Goal: Task Accomplishment & Management: Use online tool/utility

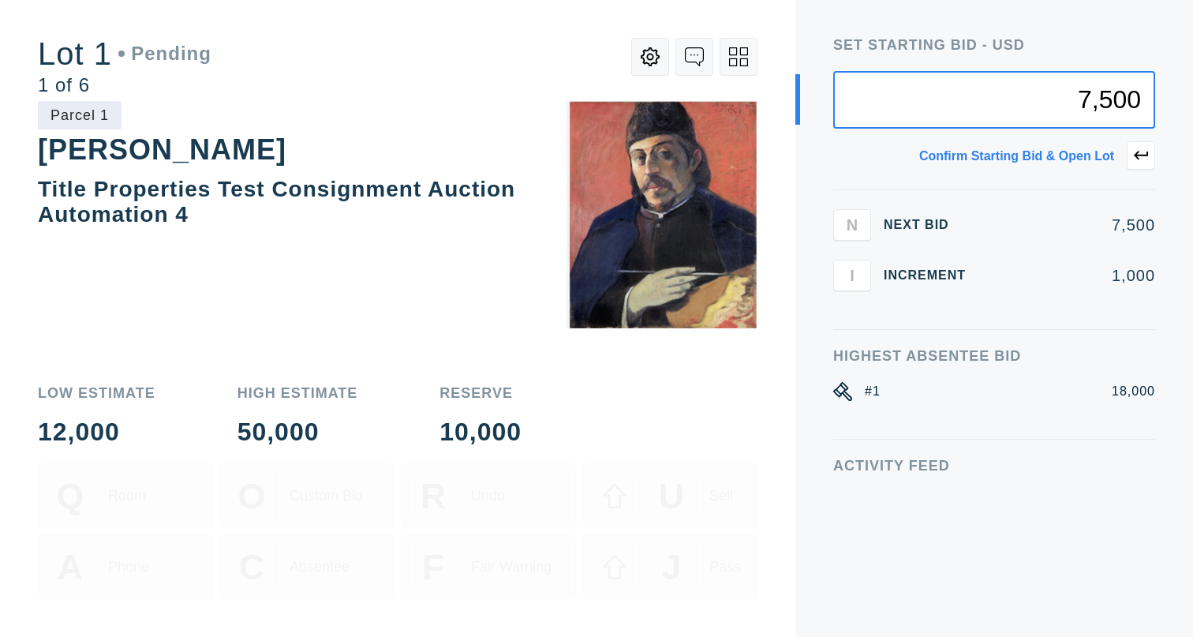
type input "7,500"
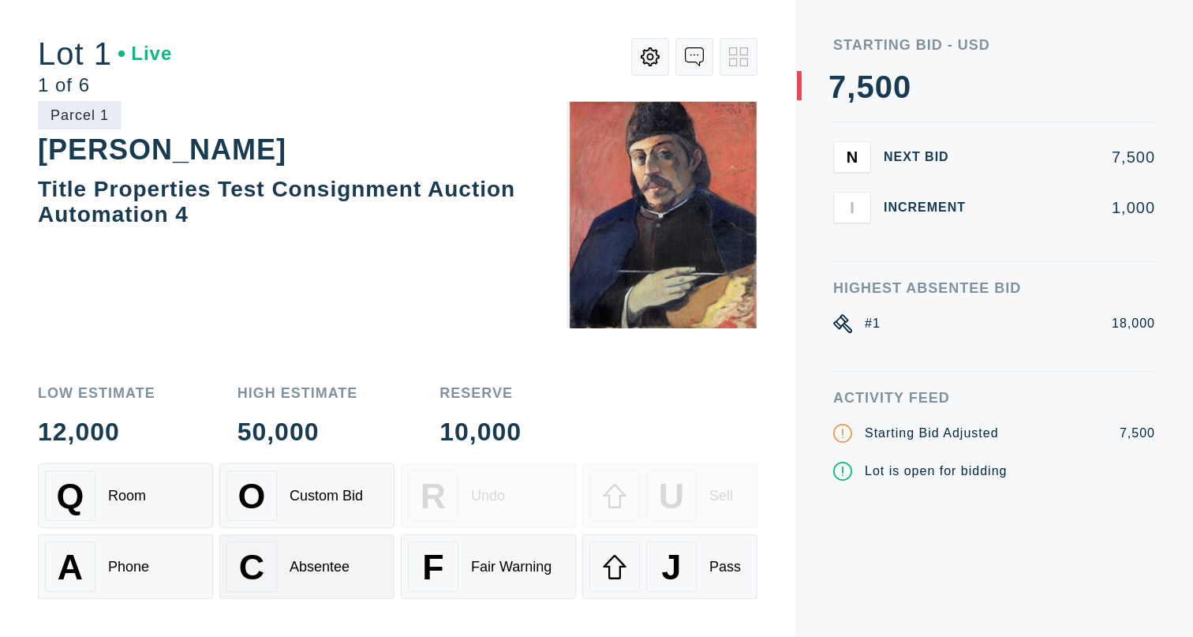
click at [331, 556] on div "C Absentee" at bounding box center [306, 566] width 161 height 51
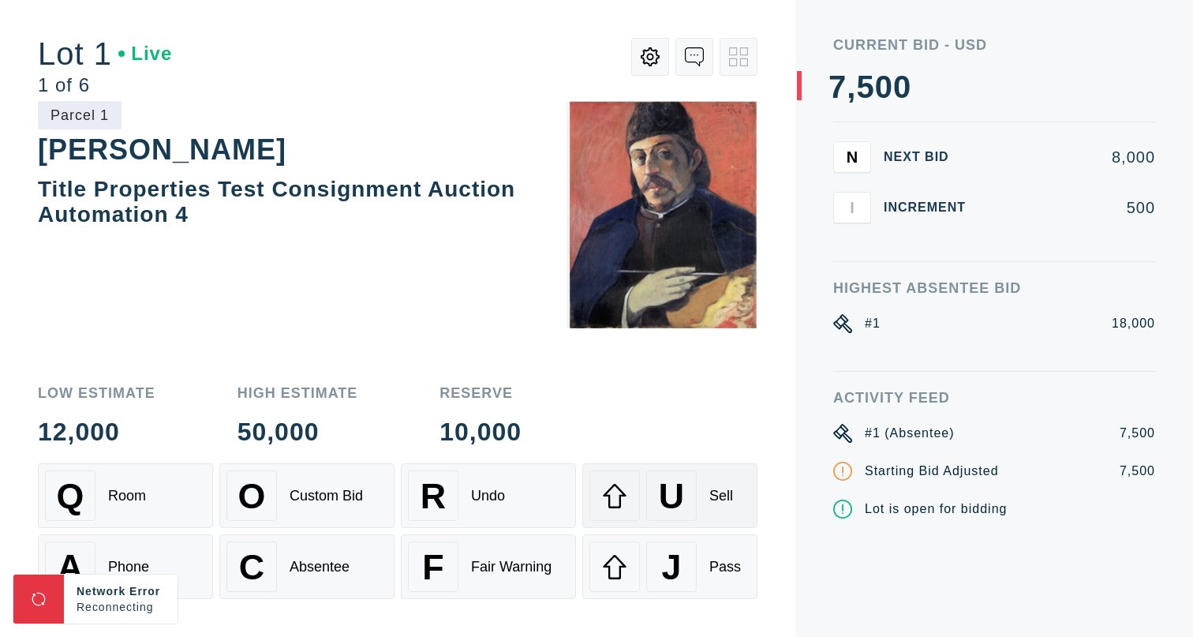
click at [696, 481] on div "U" at bounding box center [671, 495] width 51 height 51
select select "2"
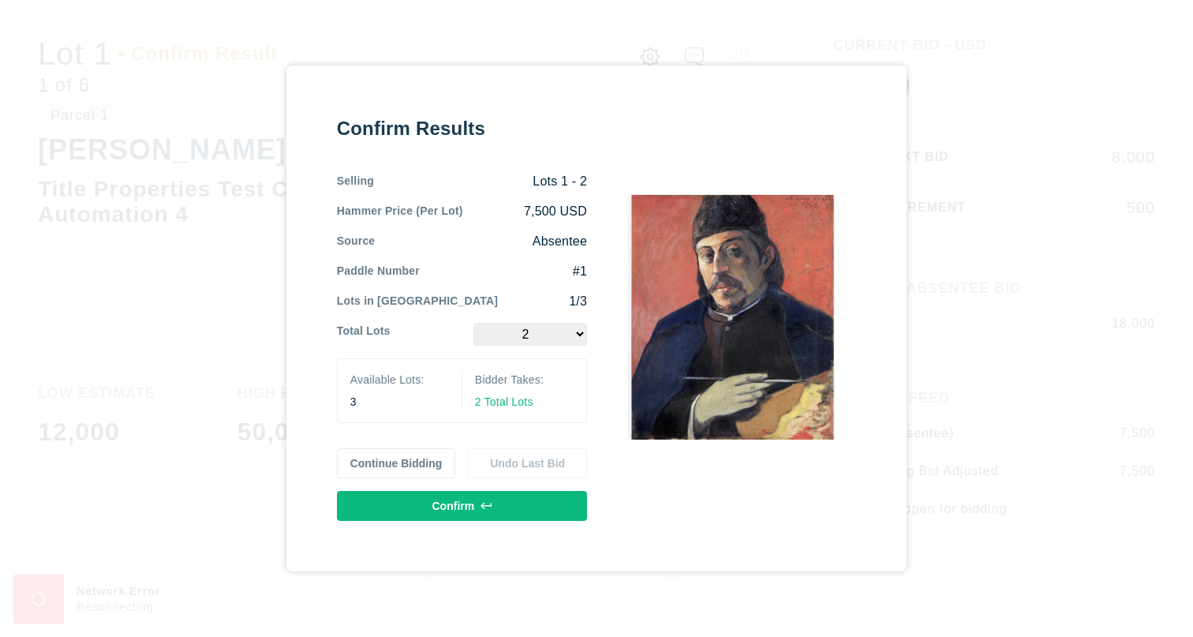
click at [474, 508] on button "Confirm" at bounding box center [462, 506] width 250 height 30
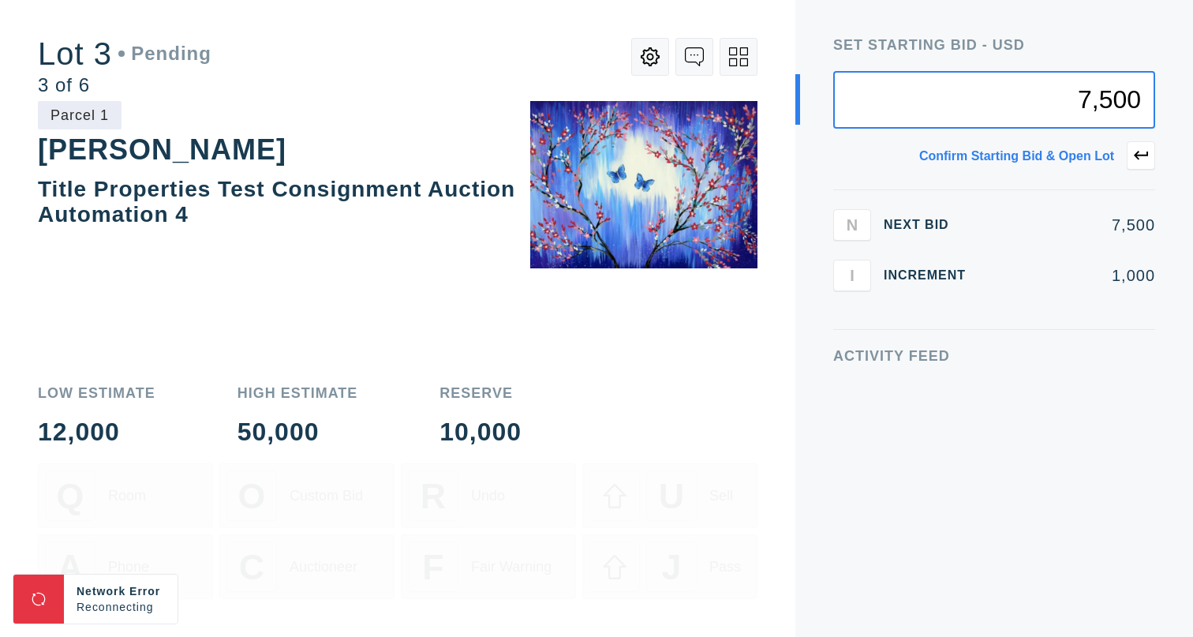
type input "7,500"
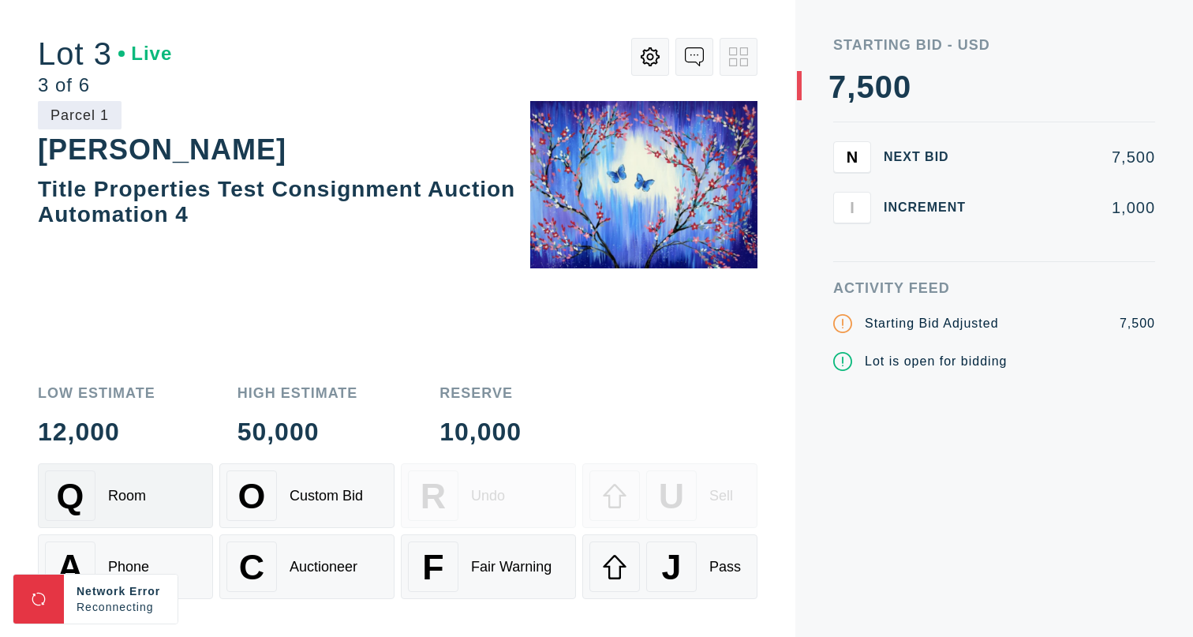
click at [178, 506] on div "Q Room" at bounding box center [125, 495] width 161 height 51
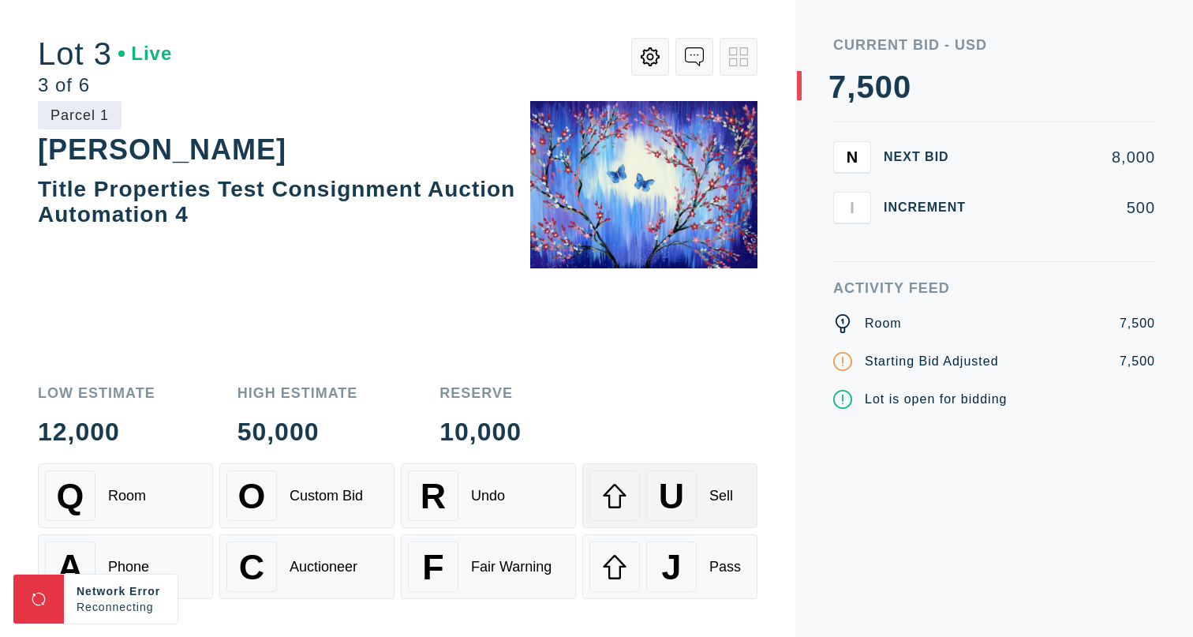
click at [707, 496] on div "U Sell" at bounding box center [669, 495] width 161 height 51
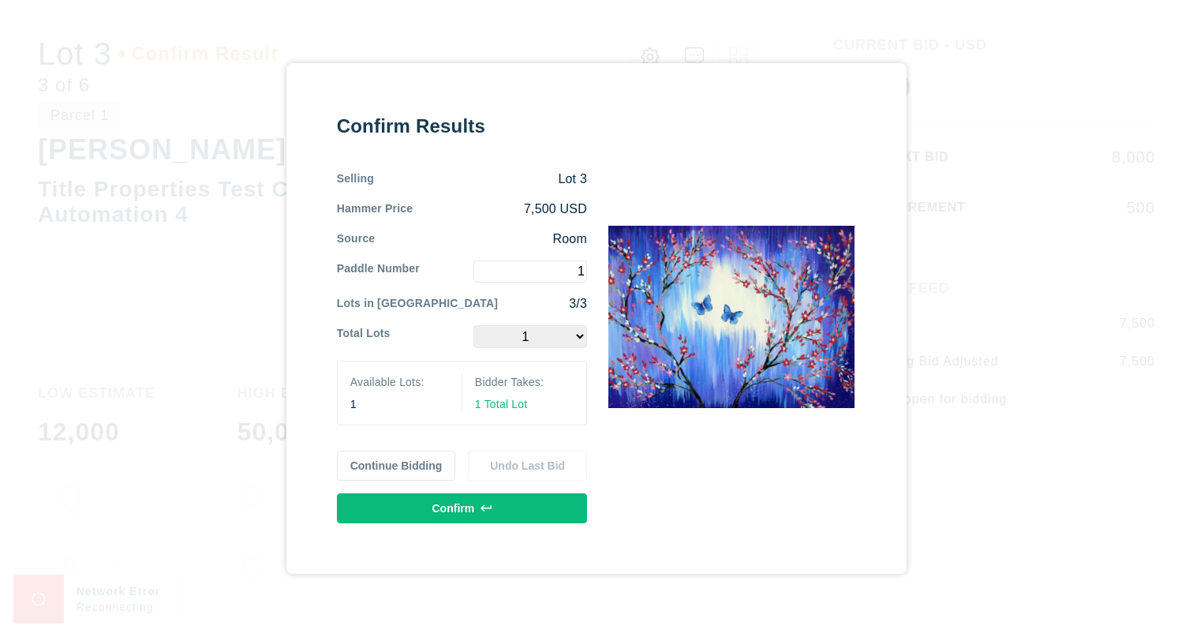
type input "1"
click at [473, 514] on button "Confirm" at bounding box center [462, 508] width 250 height 30
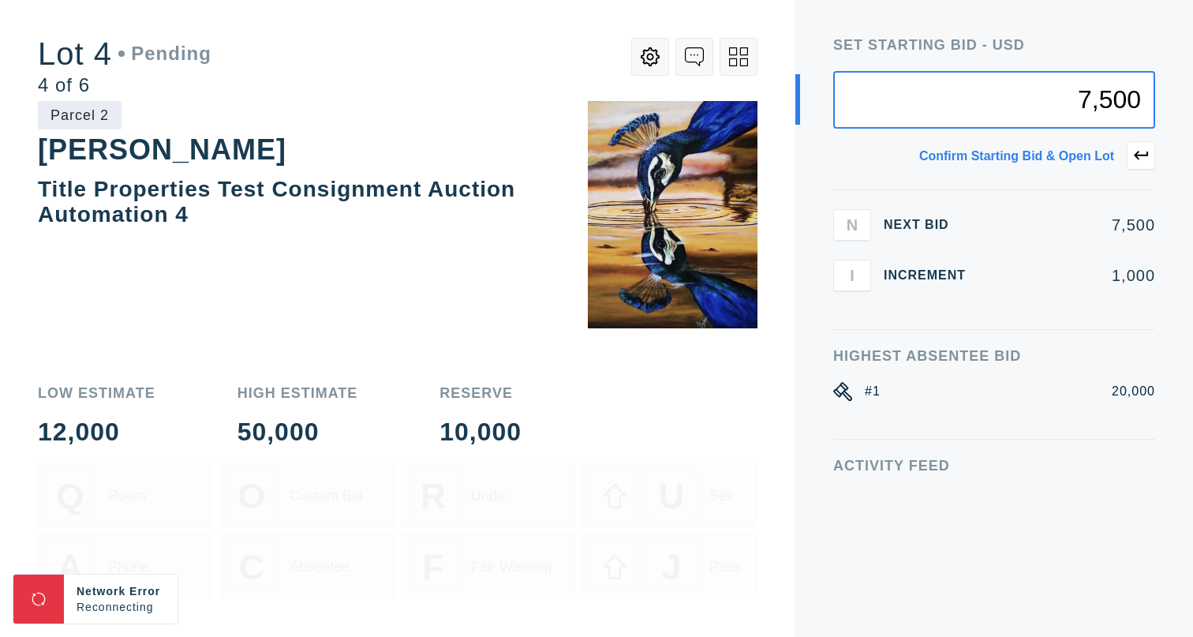
type input "7,500"
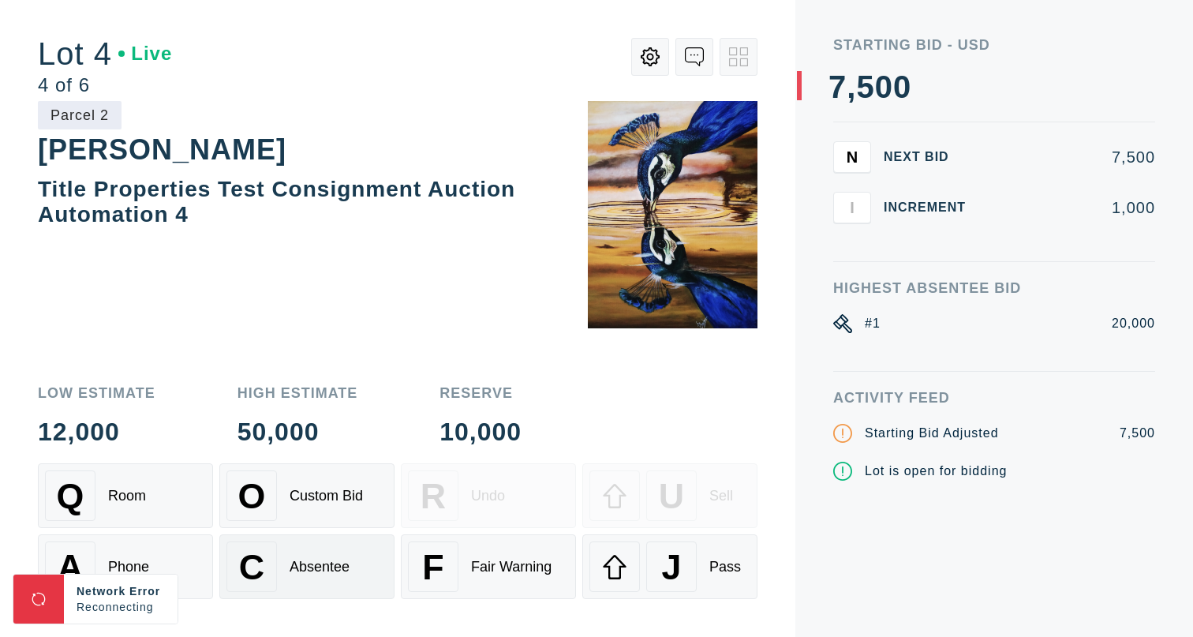
click at [341, 571] on div "Absentee" at bounding box center [320, 567] width 60 height 17
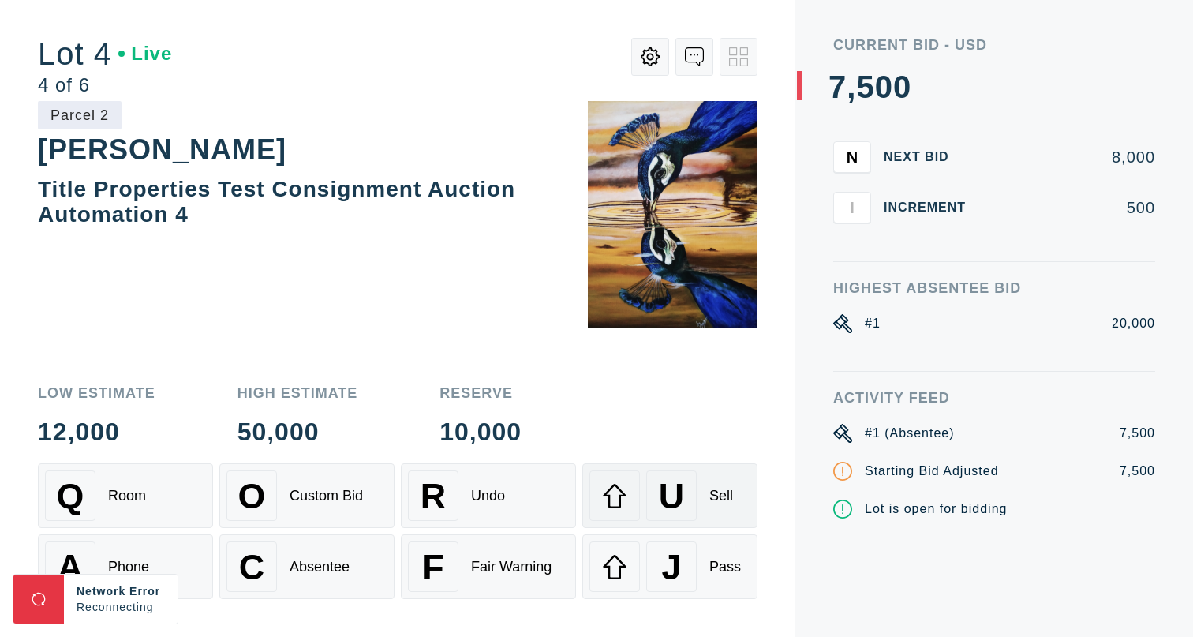
click at [664, 494] on span "U" at bounding box center [671, 496] width 25 height 40
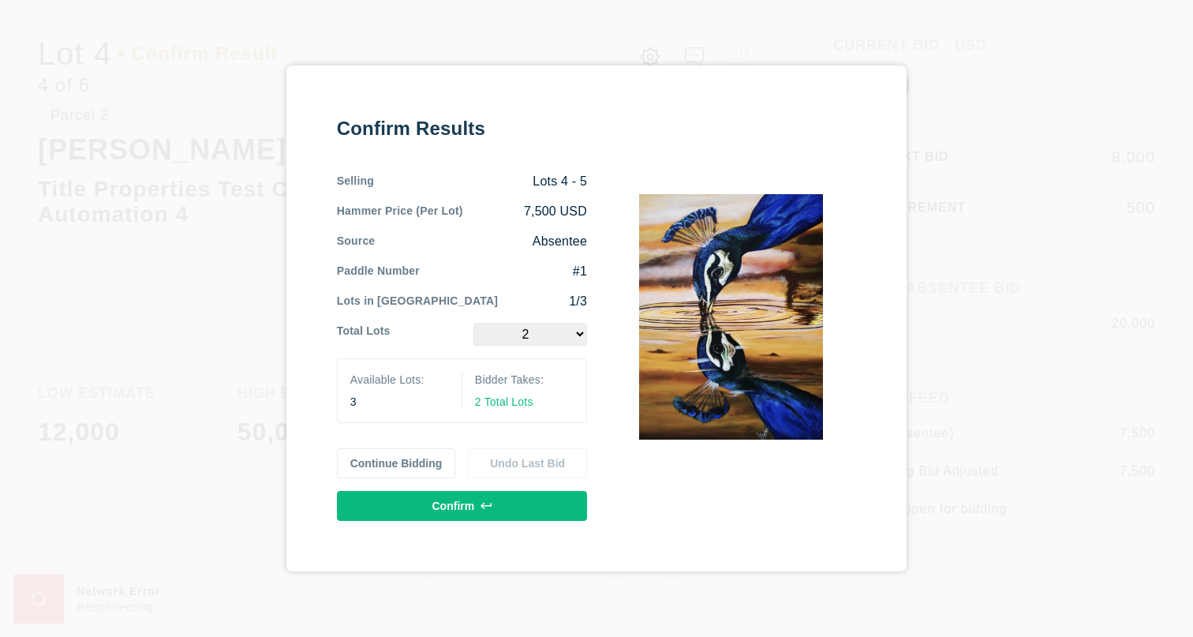
select select "3"
click at [507, 511] on button "Confirm" at bounding box center [462, 506] width 250 height 30
